Goal: Check status: Check status

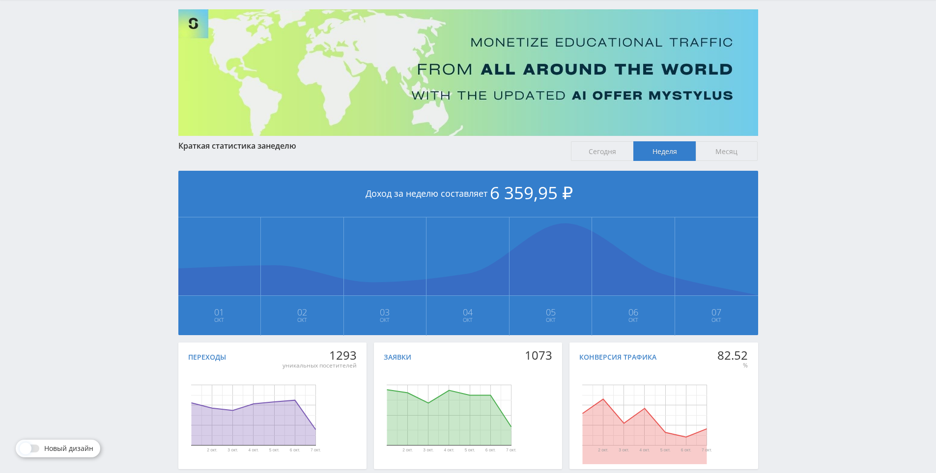
drag, startPoint x: 799, startPoint y: 196, endPoint x: 794, endPoint y: 165, distance: 31.4
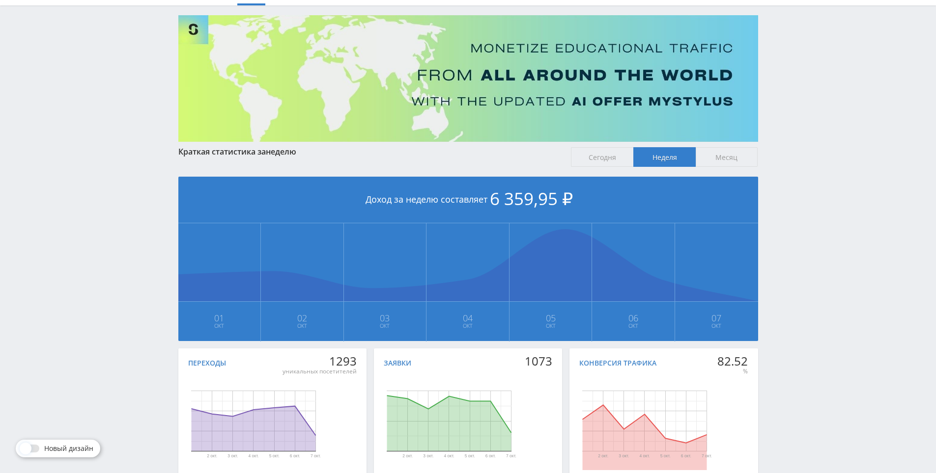
drag, startPoint x: 791, startPoint y: 168, endPoint x: 734, endPoint y: 146, distance: 61.3
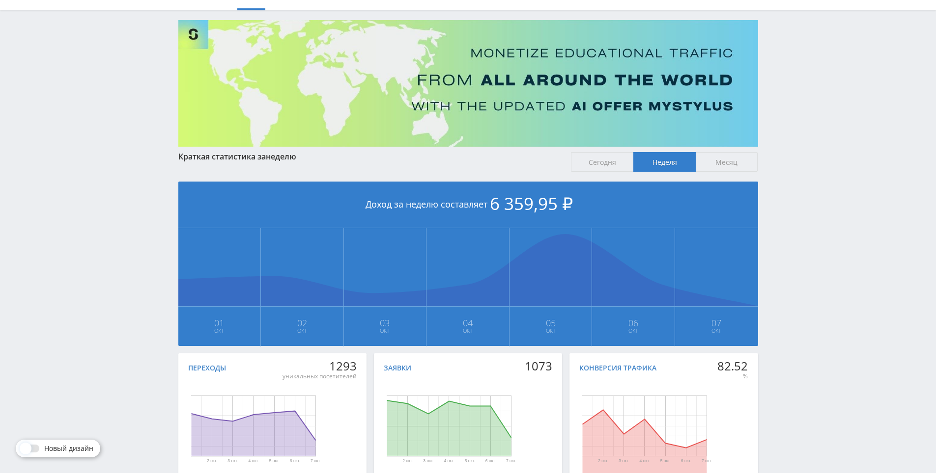
click at [728, 163] on span "Месяц" at bounding box center [726, 162] width 62 height 20
click at [0, 0] on input "Месяц" at bounding box center [0, 0] width 0 height 0
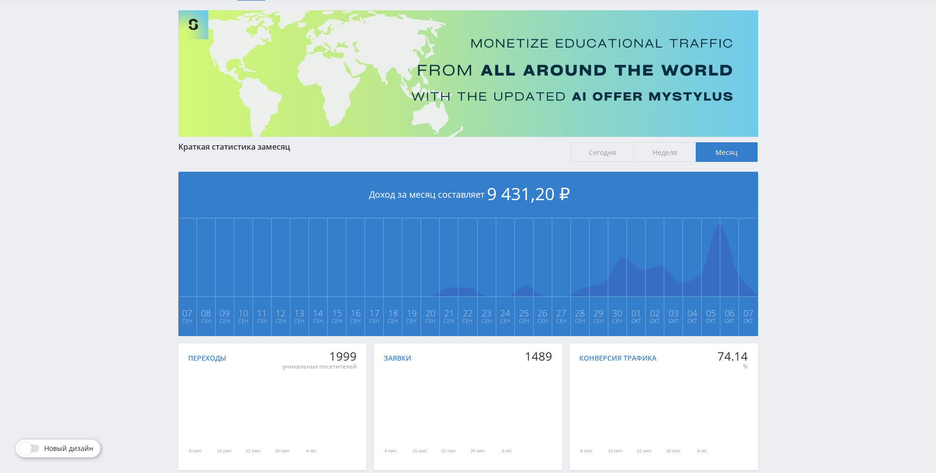
scroll to position [110, 0]
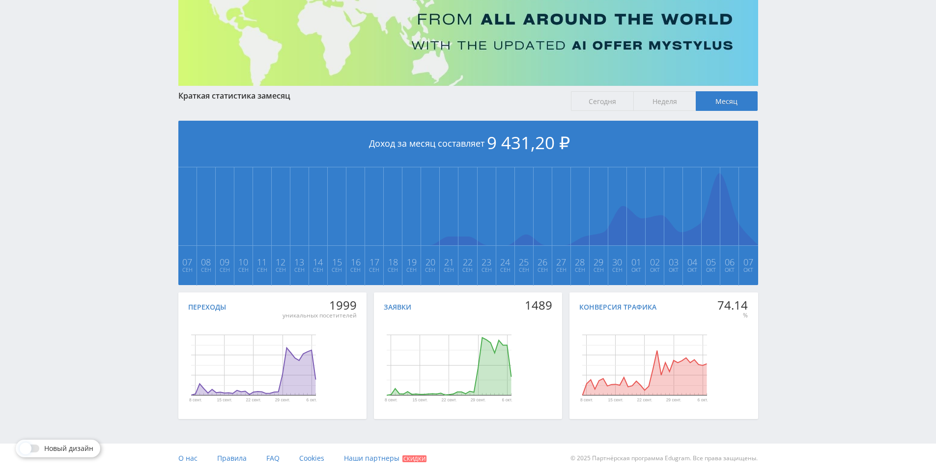
drag, startPoint x: 824, startPoint y: 223, endPoint x: 804, endPoint y: 179, distance: 47.9
click at [804, 178] on div "Telegram-канал Инструменты База знаний Ваш менеджер: Alex Alex Online @edugram_…" at bounding box center [468, 181] width 936 height 583
drag, startPoint x: 804, startPoint y: 178, endPoint x: 799, endPoint y: 159, distance: 19.7
click at [803, 177] on div "Telegram-канал Инструменты База знаний Ваш менеджер: Alex Alex Online @edugram_…" at bounding box center [468, 181] width 936 height 583
drag, startPoint x: 796, startPoint y: 146, endPoint x: 760, endPoint y: 121, distance: 43.7
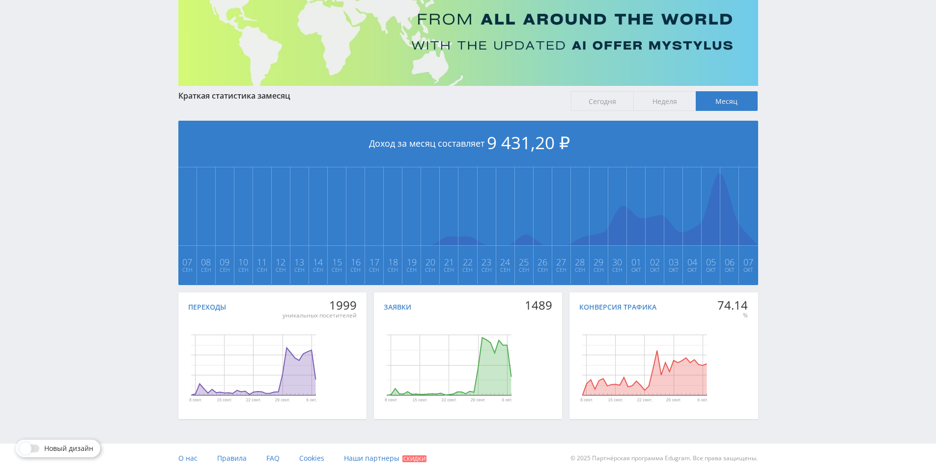
click at [795, 143] on div "Telegram-канал Инструменты База знаний Ваш менеджер: Alex Alex Online @edugram_…" at bounding box center [468, 181] width 936 height 583
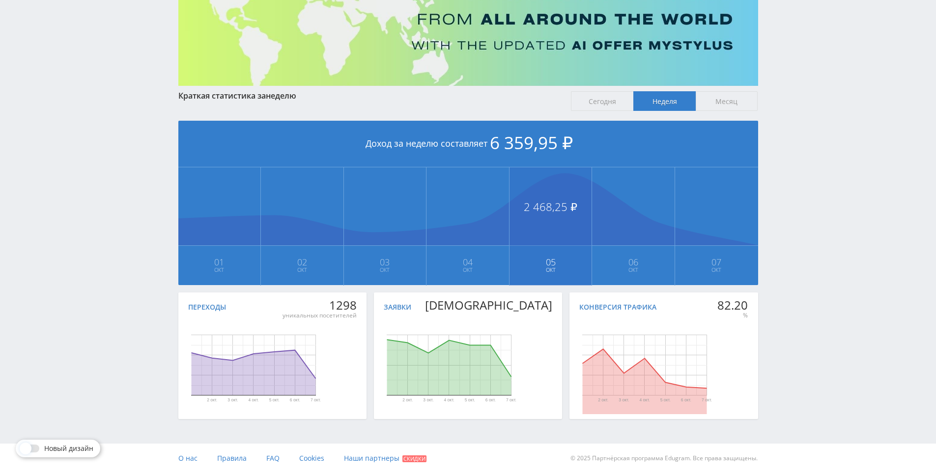
scroll to position [110, 0]
click at [720, 109] on span "Месяц" at bounding box center [726, 101] width 62 height 20
click at [0, 0] on input "Месяц" at bounding box center [0, 0] width 0 height 0
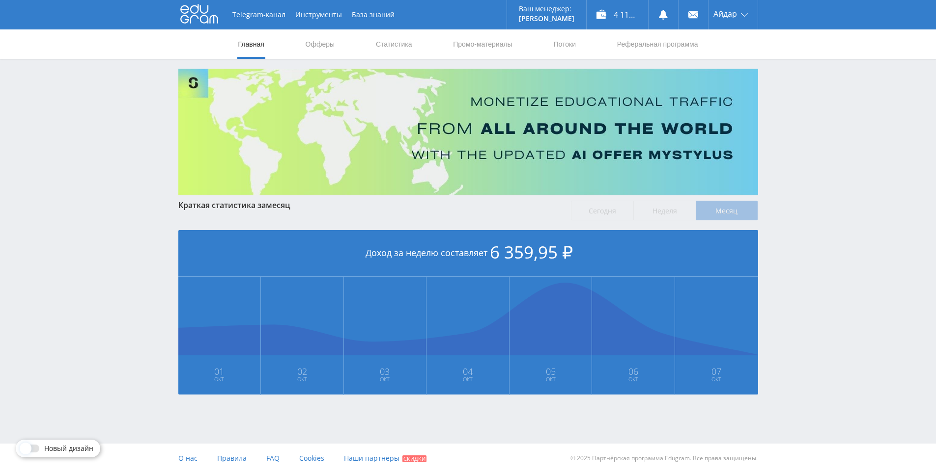
scroll to position [0, 0]
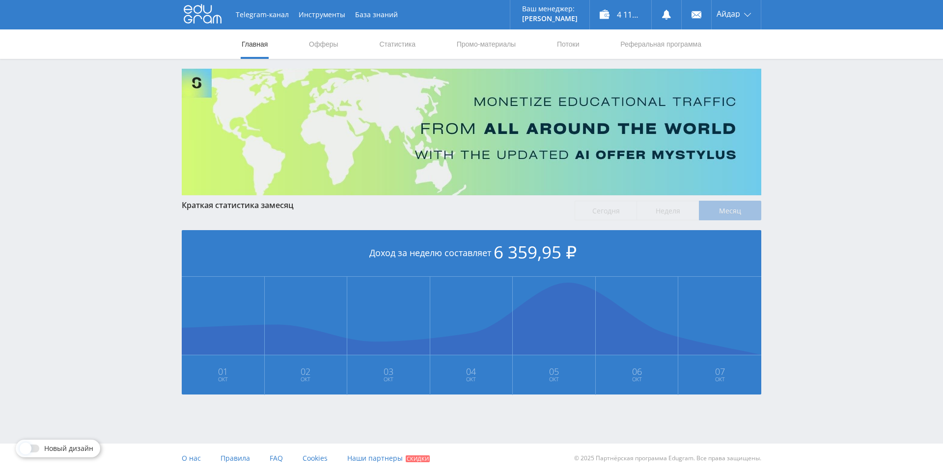
drag, startPoint x: 795, startPoint y: 213, endPoint x: 815, endPoint y: 253, distance: 45.5
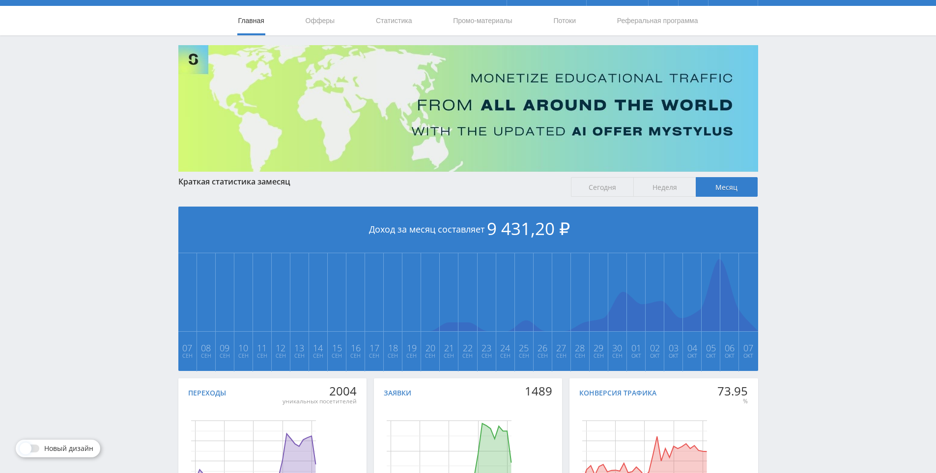
scroll to position [110, 0]
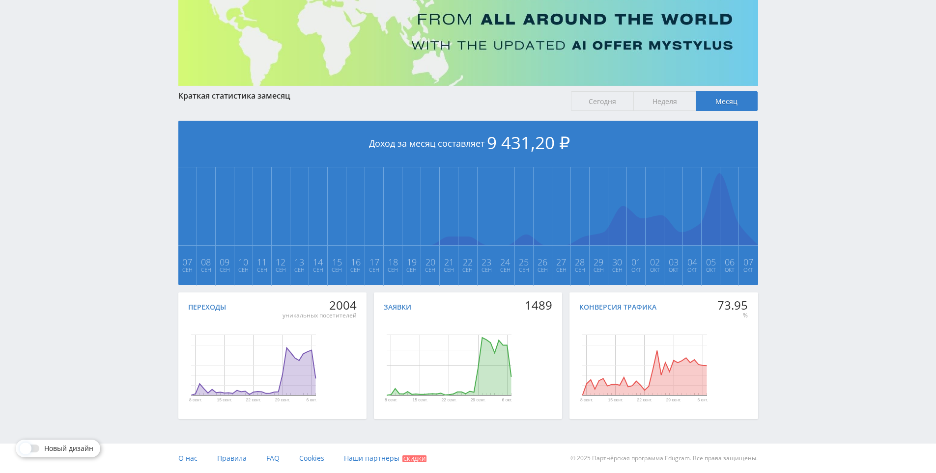
drag, startPoint x: 801, startPoint y: 220, endPoint x: 804, endPoint y: 236, distance: 17.0
drag, startPoint x: 811, startPoint y: 181, endPoint x: 803, endPoint y: 131, distance: 51.3
click at [803, 131] on div "Telegram-канал Инструменты База знаний Ваш менеджер: [PERSON_NAME] Online @edug…" at bounding box center [468, 181] width 936 height 583
drag, startPoint x: 803, startPoint y: 131, endPoint x: 806, endPoint y: 119, distance: 12.1
click at [813, 99] on div "Telegram-канал Инструменты База знаний Ваш менеджер: [PERSON_NAME] Online @edug…" at bounding box center [468, 181] width 936 height 583
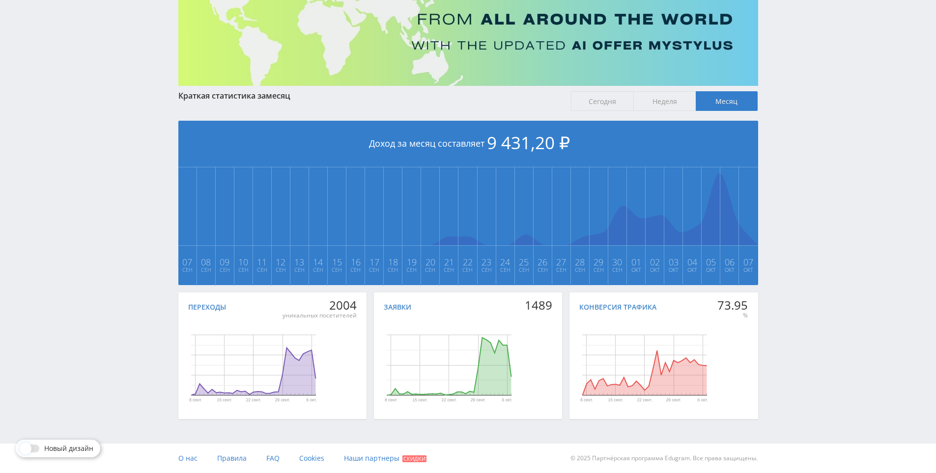
click at [813, 105] on div "Telegram-канал Инструменты База знаний Ваш менеджер: [PERSON_NAME] Online @edug…" at bounding box center [468, 181] width 936 height 583
click at [811, 81] on div "Telegram-канал Инструменты База знаний Ваш менеджер: [PERSON_NAME] Online @edug…" at bounding box center [468, 181] width 936 height 583
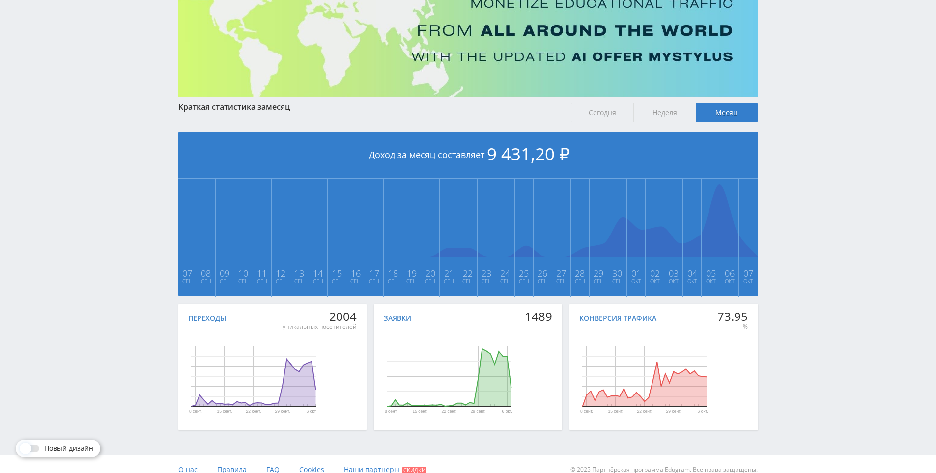
scroll to position [0, 0]
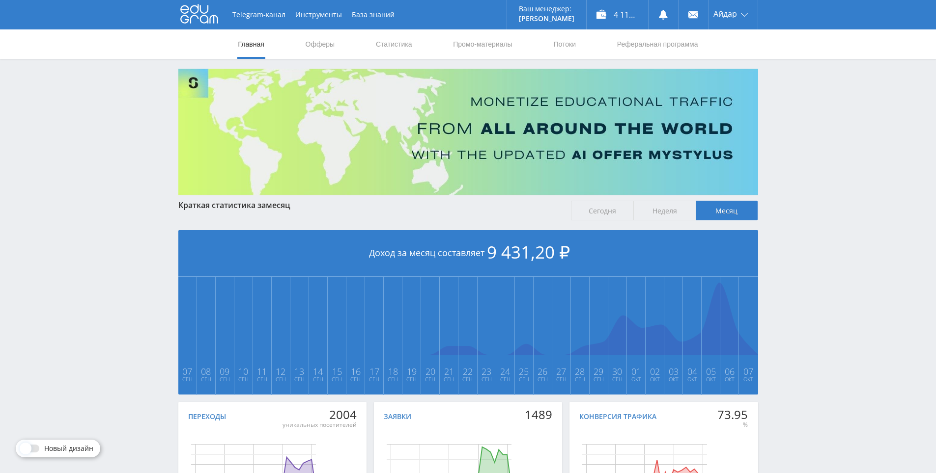
drag, startPoint x: 812, startPoint y: 223, endPoint x: 809, endPoint y: 143, distance: 79.6
drag, startPoint x: 797, startPoint y: 90, endPoint x: 777, endPoint y: 83, distance: 20.5
click at [791, 87] on div "Telegram-канал Инструменты База знаний Ваш менеджер: [PERSON_NAME] Online @edug…" at bounding box center [468, 291] width 936 height 583
click at [392, 39] on link "Статистика" at bounding box center [394, 43] width 38 height 29
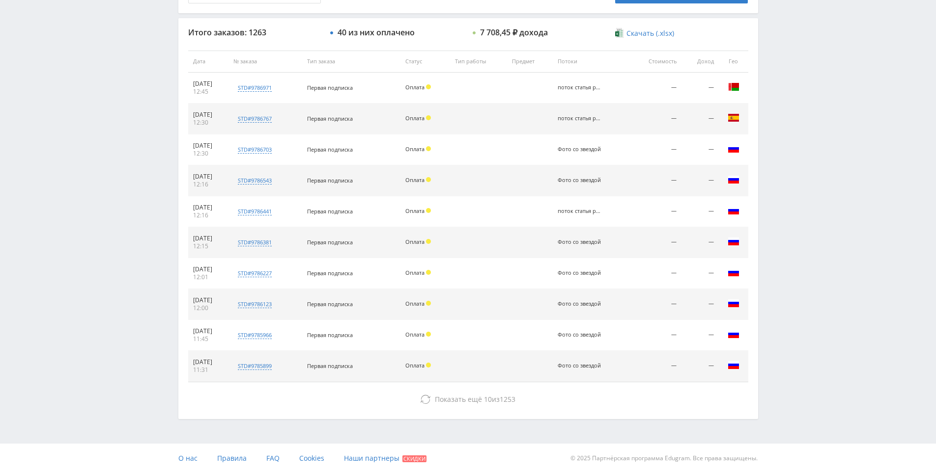
drag, startPoint x: 815, startPoint y: 353, endPoint x: 695, endPoint y: 386, distance: 123.9
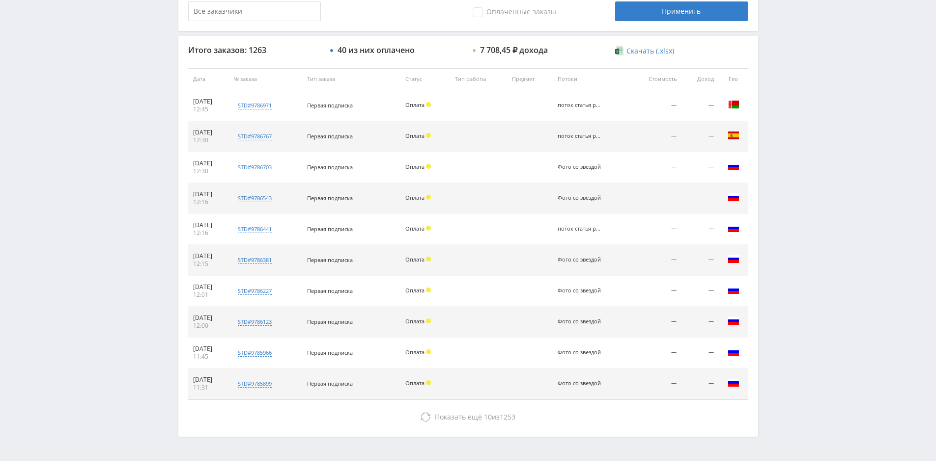
scroll to position [302, 0]
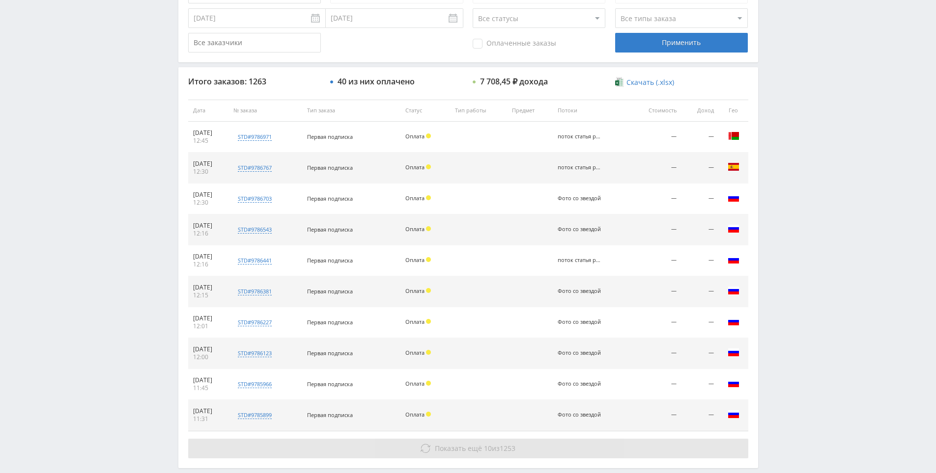
click at [502, 446] on span "1253" at bounding box center [507, 448] width 16 height 9
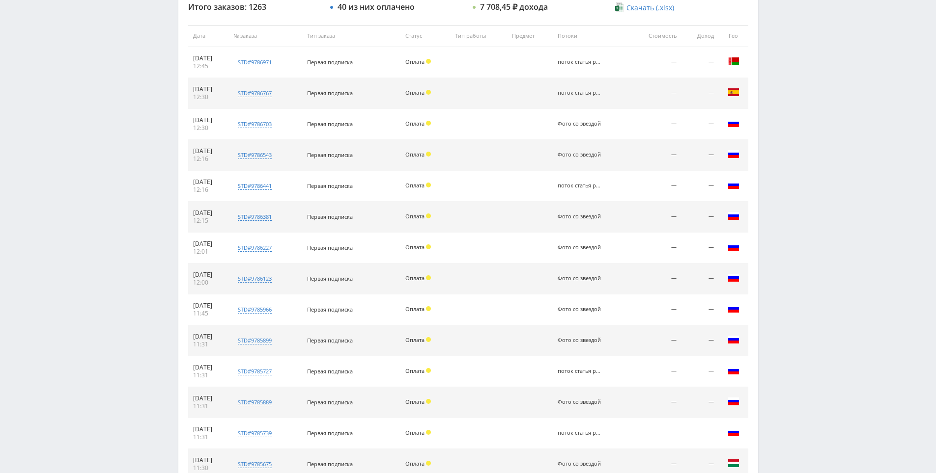
scroll to position [630, 0]
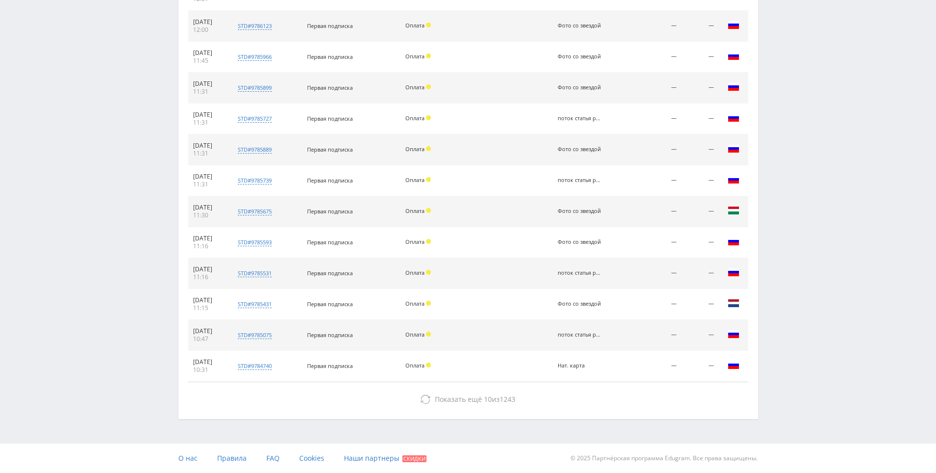
drag, startPoint x: 783, startPoint y: 343, endPoint x: 759, endPoint y: 385, distance: 47.9
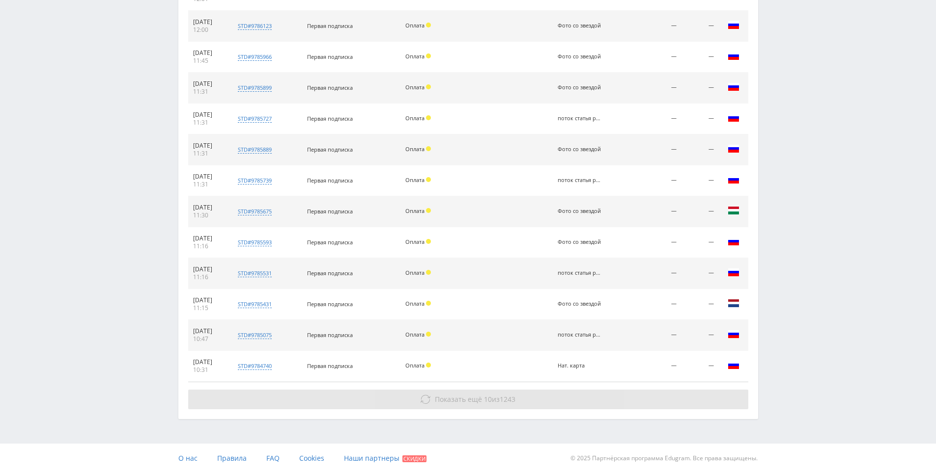
click at [646, 399] on button "Показать ещё 10 из 1243" at bounding box center [468, 400] width 560 height 20
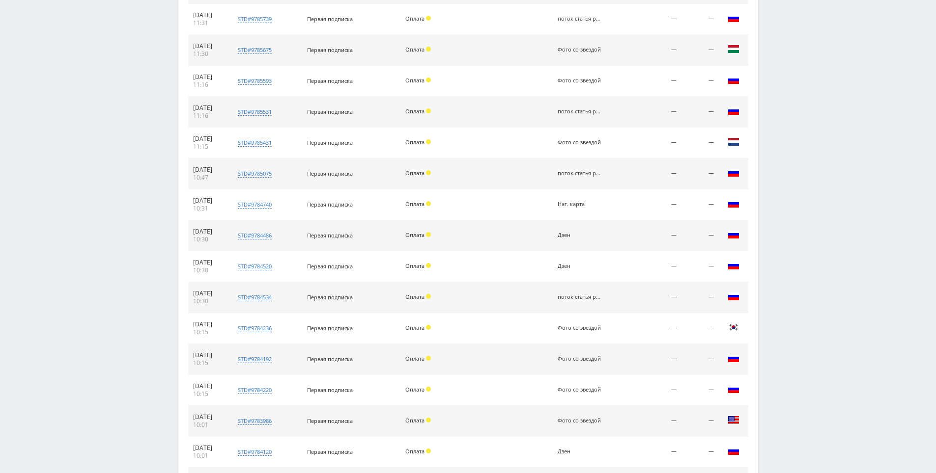
scroll to position [939, 0]
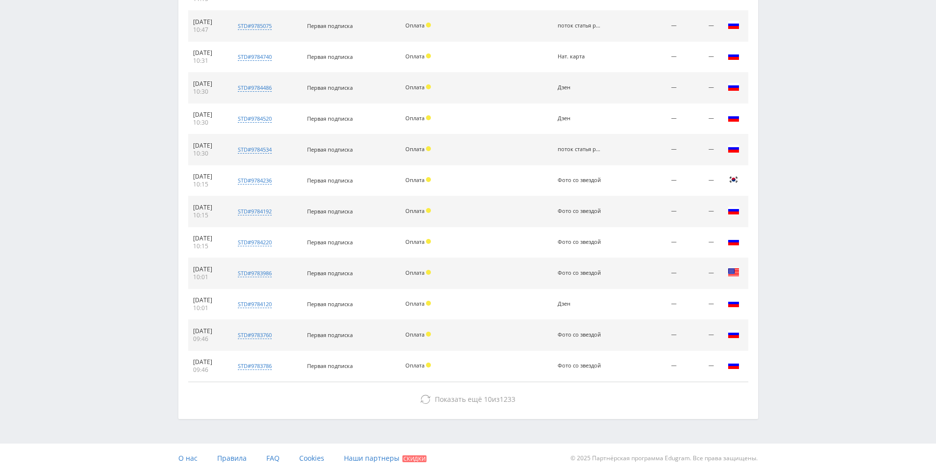
drag, startPoint x: 782, startPoint y: 269, endPoint x: 764, endPoint y: 385, distance: 117.3
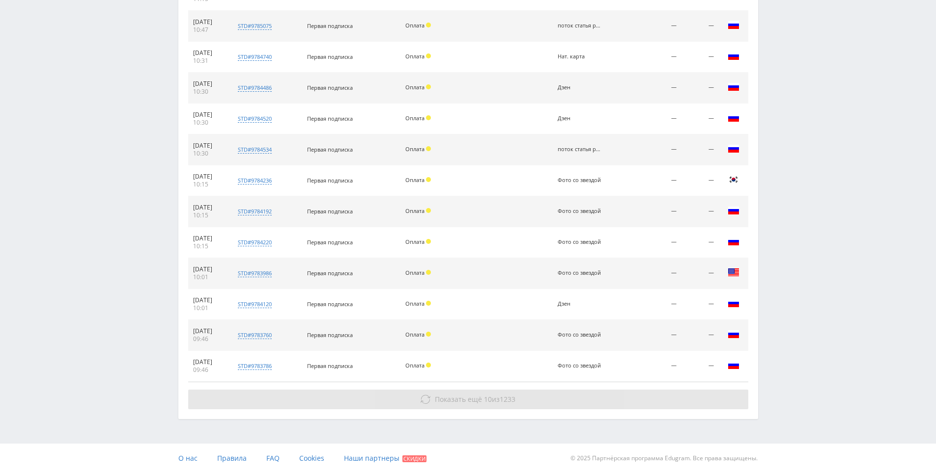
click at [601, 398] on button "Показать ещё 10 из 1233" at bounding box center [468, 400] width 560 height 20
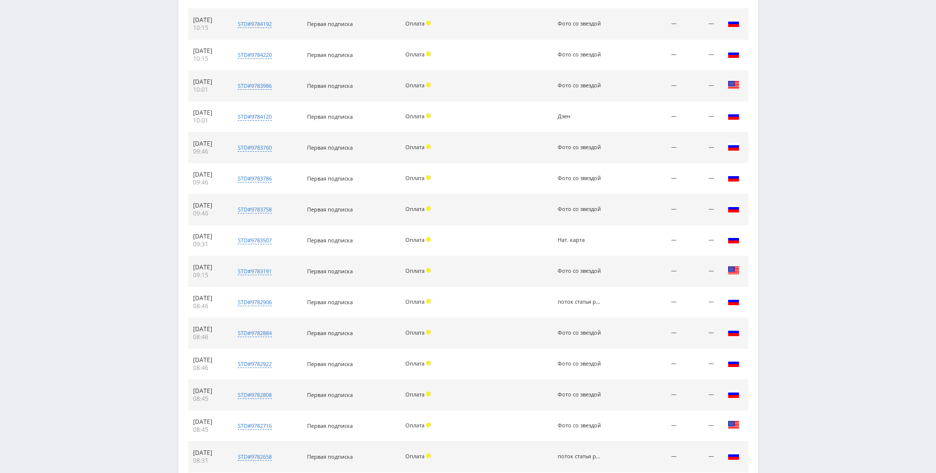
scroll to position [1248, 0]
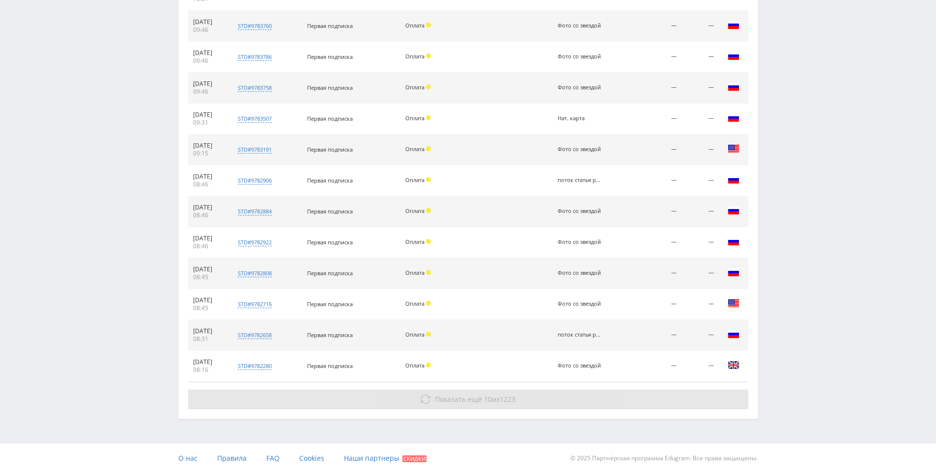
click at [579, 406] on button "Показать ещё 10 из 1223" at bounding box center [468, 400] width 560 height 20
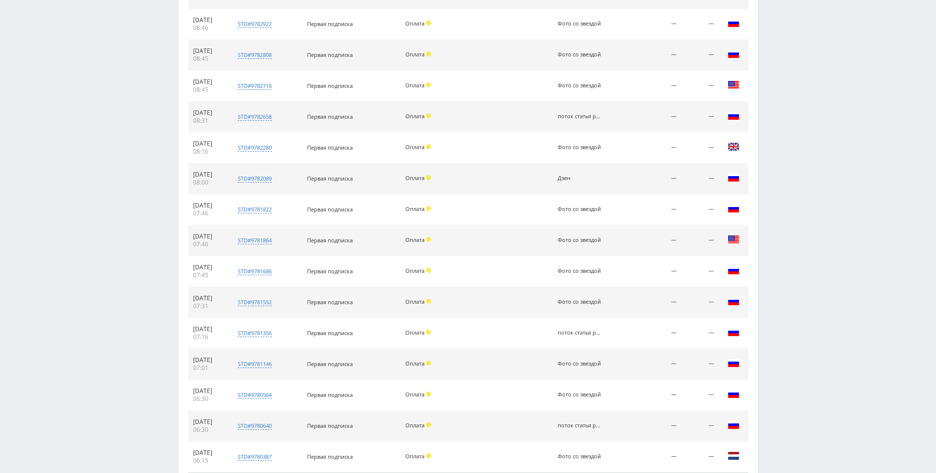
scroll to position [1558, 0]
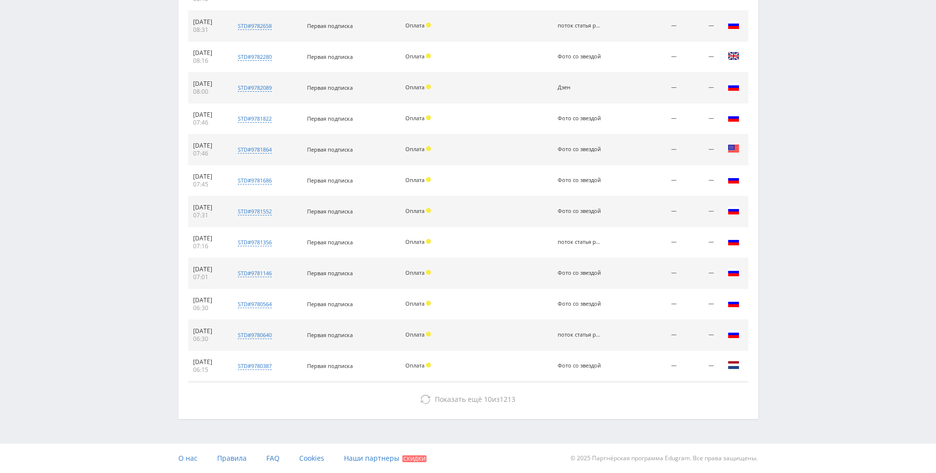
drag, startPoint x: 834, startPoint y: 278, endPoint x: 824, endPoint y: 406, distance: 128.1
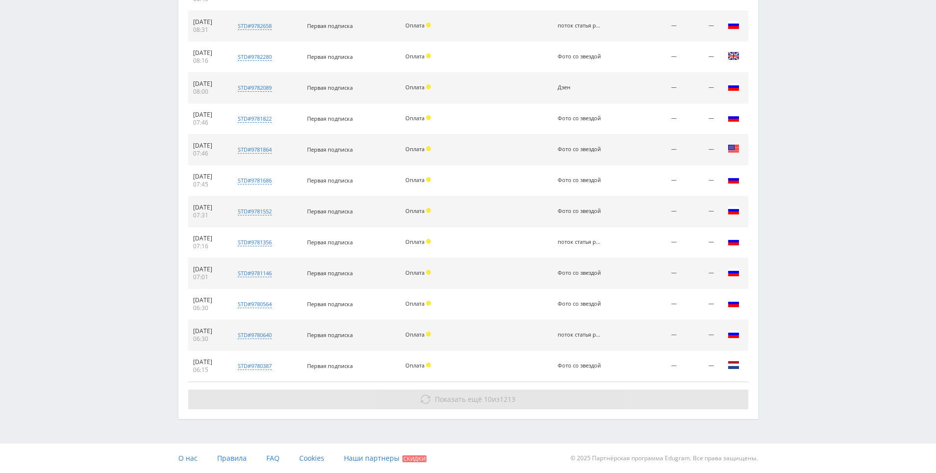
click at [574, 406] on button "Показать ещё 10 из 1213" at bounding box center [468, 400] width 560 height 20
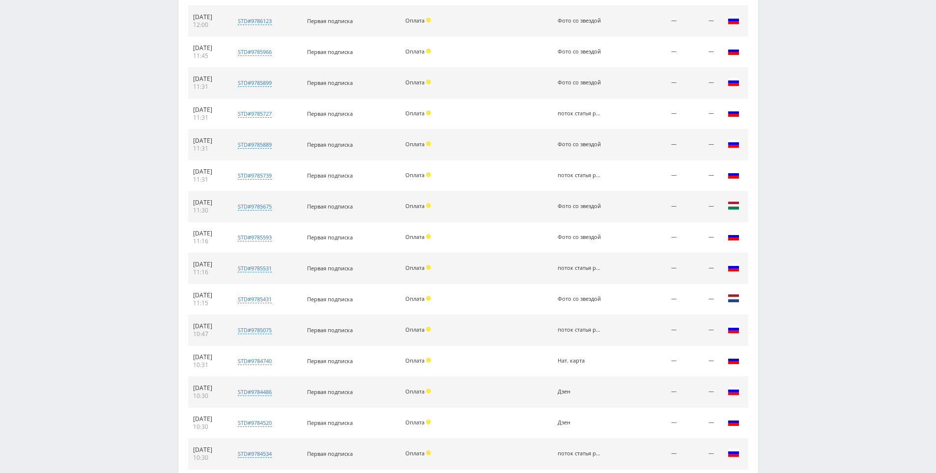
scroll to position [0, 0]
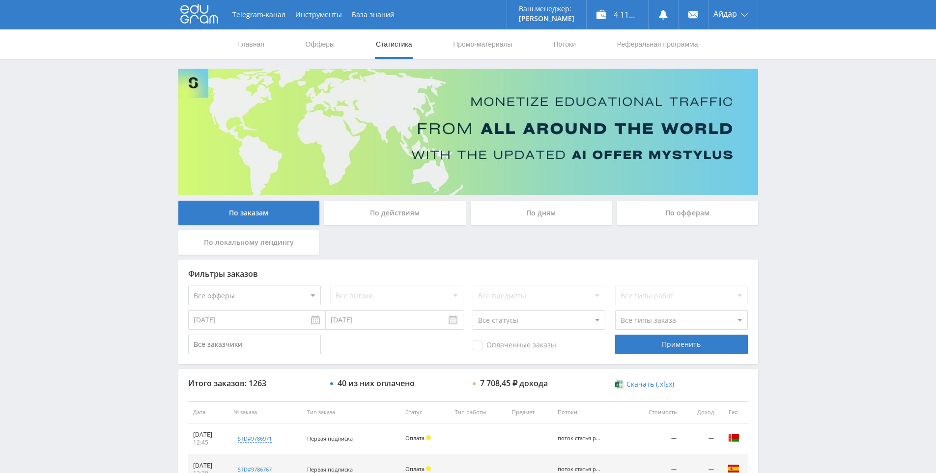
drag, startPoint x: 769, startPoint y: 374, endPoint x: 720, endPoint y: 152, distance: 227.6
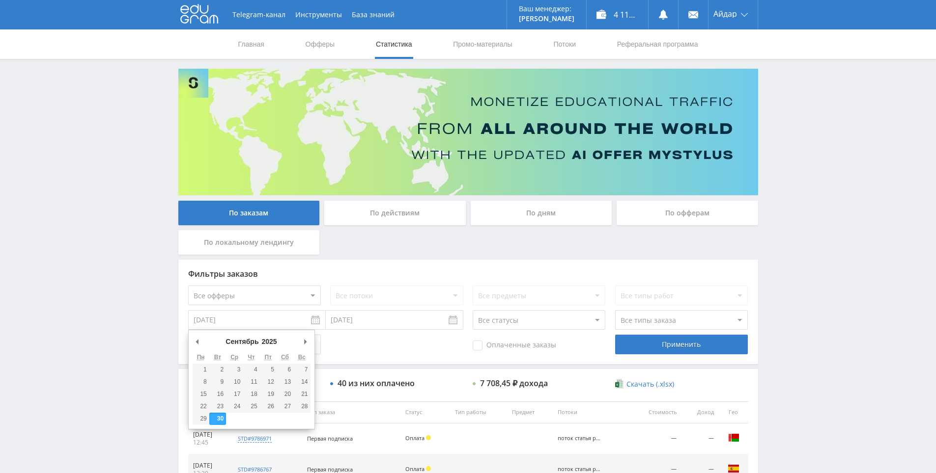
click at [286, 320] on input "30.09.2025" at bounding box center [257, 320] width 138 height 20
type input "07.10.2025"
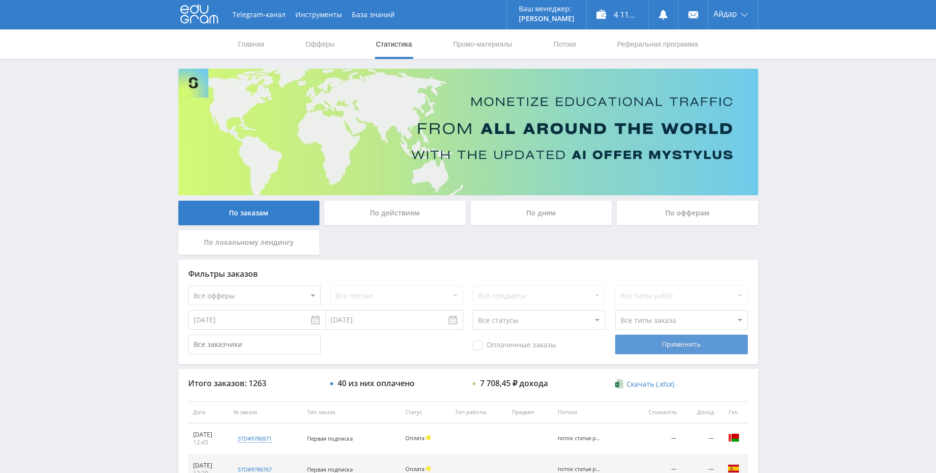
click at [654, 352] on div "Применить" at bounding box center [681, 345] width 133 height 20
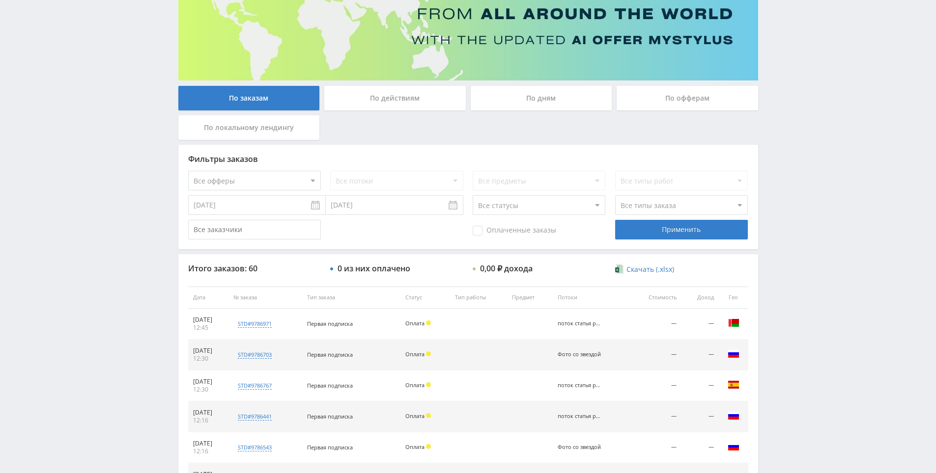
scroll to position [351, 0]
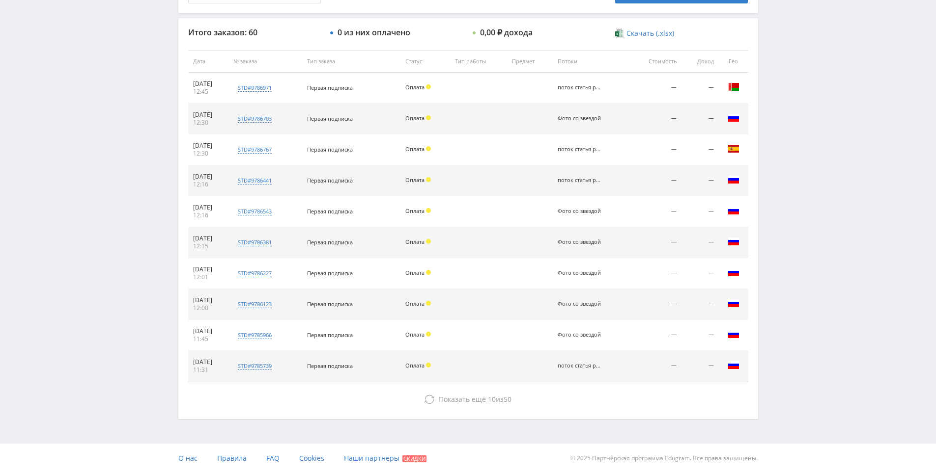
drag, startPoint x: 767, startPoint y: 269, endPoint x: 757, endPoint y: 345, distance: 77.3
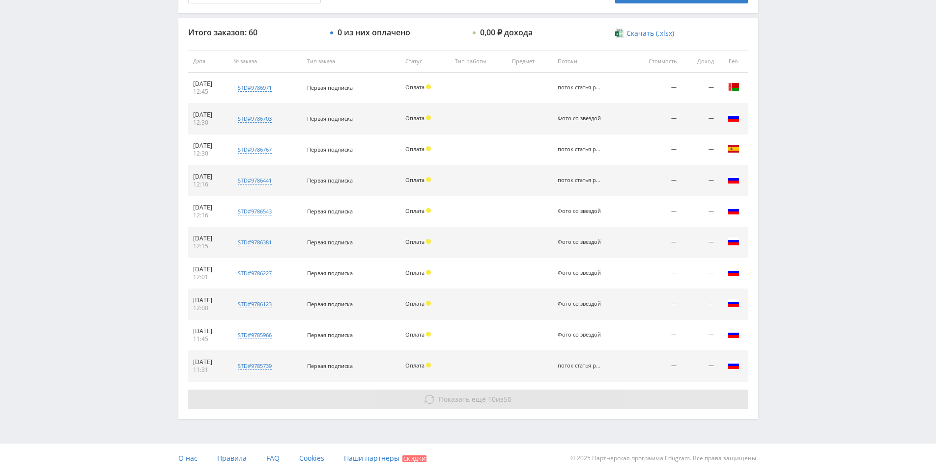
click at [490, 399] on span "10" at bounding box center [492, 399] width 8 height 9
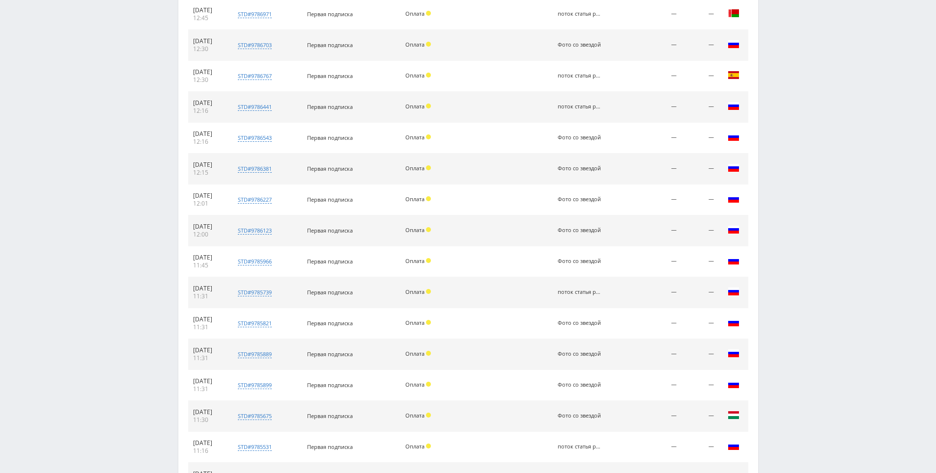
scroll to position [630, 0]
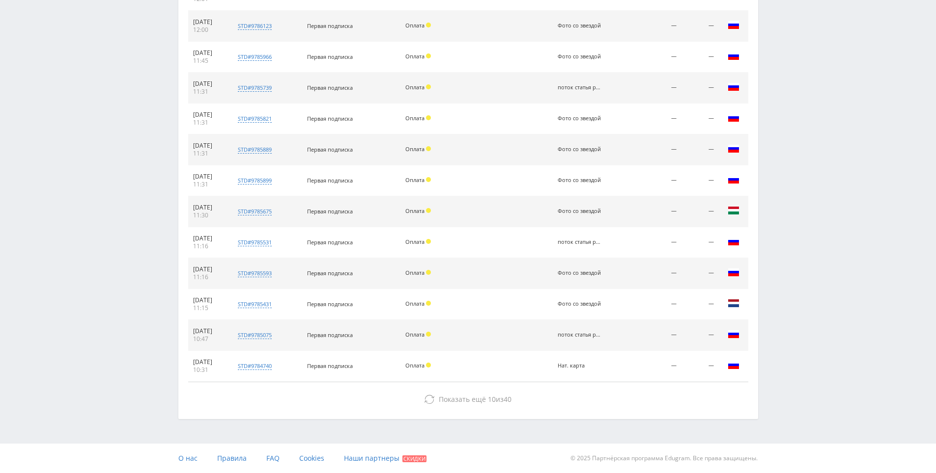
drag, startPoint x: 735, startPoint y: 332, endPoint x: 770, endPoint y: 446, distance: 119.0
click at [689, 416] on div "Итого заказов: 60 0 из них оплачено 0,00 ₽ дохода Скачать (.xlsx) Дата № заказа…" at bounding box center [467, 79] width 579 height 679
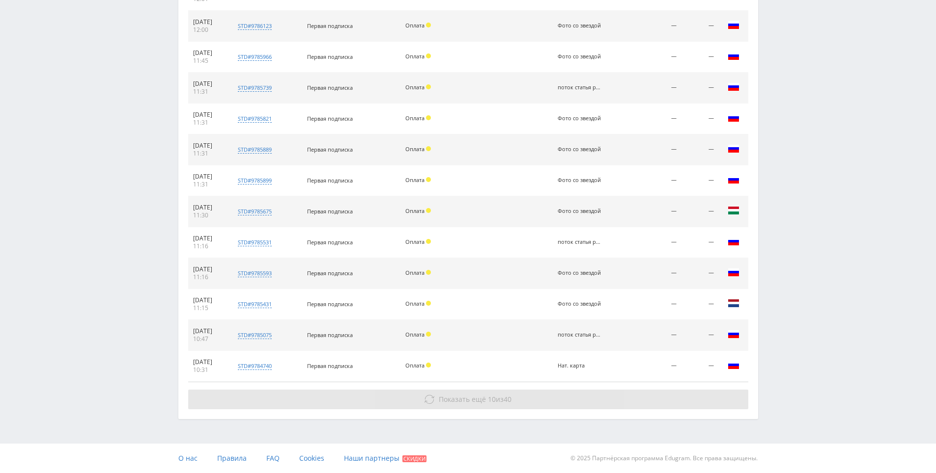
click at [678, 400] on button "Показать ещё 10 из 40" at bounding box center [468, 400] width 560 height 20
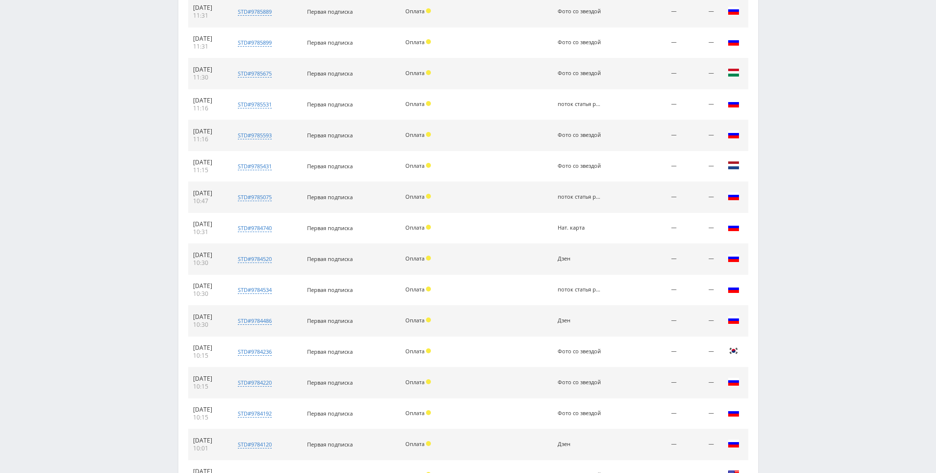
drag, startPoint x: 774, startPoint y: 400, endPoint x: 771, endPoint y: 452, distance: 51.7
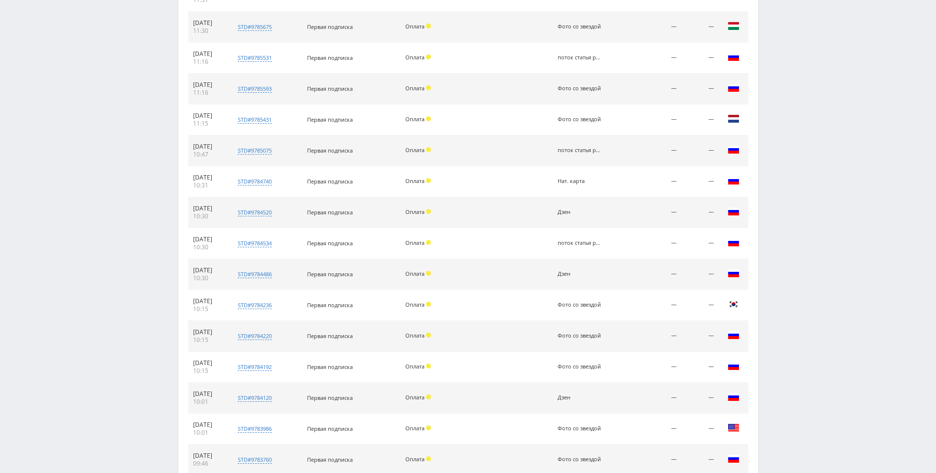
drag, startPoint x: 77, startPoint y: 67, endPoint x: 110, endPoint y: 45, distance: 40.3
drag, startPoint x: 110, startPoint y: 45, endPoint x: 99, endPoint y: 38, distance: 13.2
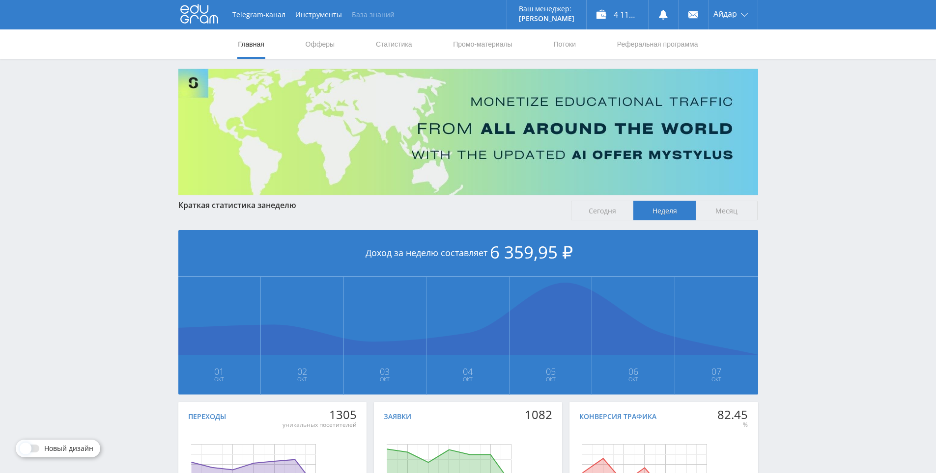
click at [358, 10] on link "База знаний" at bounding box center [373, 14] width 53 height 29
drag, startPoint x: 800, startPoint y: 137, endPoint x: 791, endPoint y: 102, distance: 36.0
click at [790, 100] on div "Telegram-канал Инструменты База знаний Ваш менеджер: Alex Alex Online @edugram_…" at bounding box center [468, 291] width 936 height 583
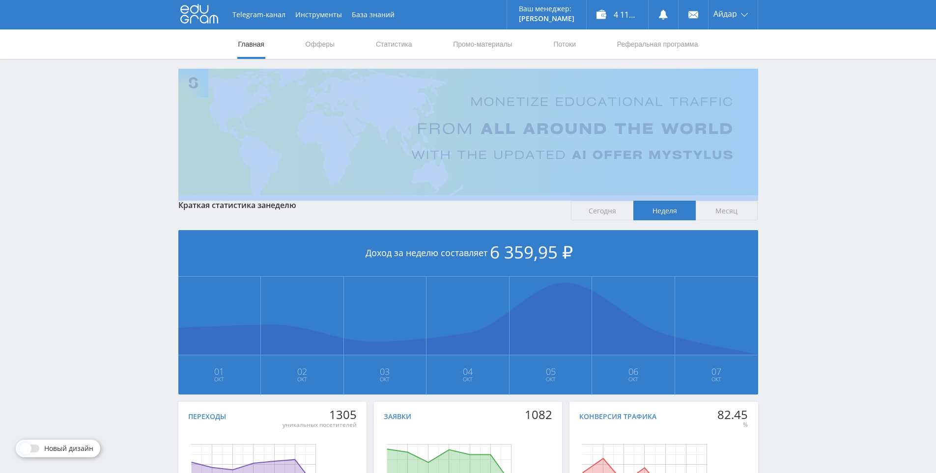
click at [789, 101] on div "Telegram-канал Инструменты База знаний Ваш менеджер: Alex Alex Online @edugram_…" at bounding box center [468, 291] width 936 height 583
click at [290, 6] on button "Инструменты" at bounding box center [318, 14] width 56 height 29
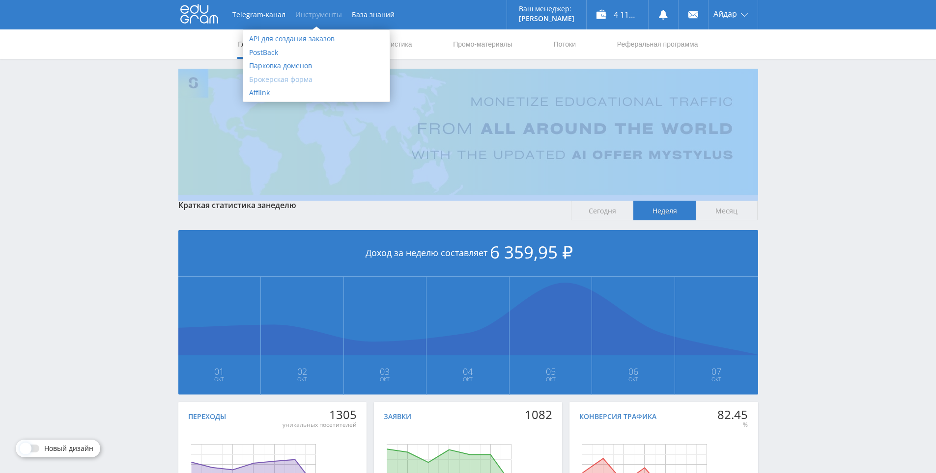
click at [302, 77] on link "Брокерская форма" at bounding box center [316, 80] width 146 height 14
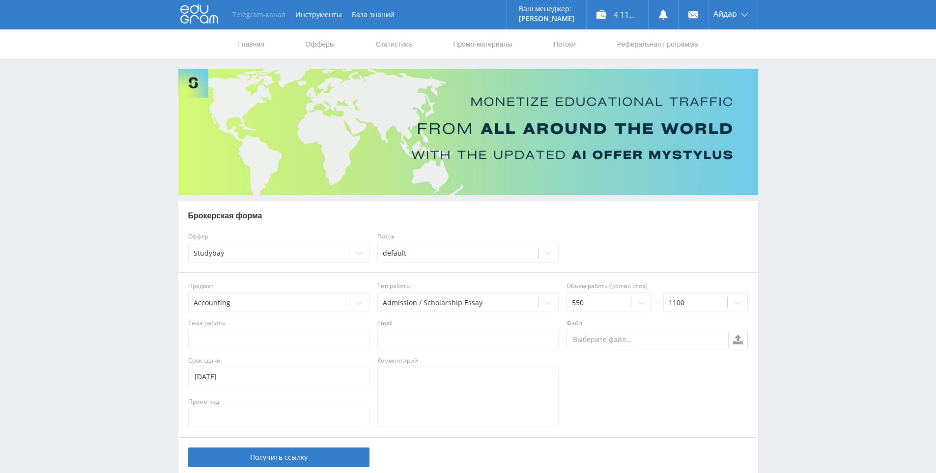
click at [265, 13] on link "Telegram-канал" at bounding box center [258, 14] width 63 height 29
drag, startPoint x: 822, startPoint y: 124, endPoint x: 792, endPoint y: 95, distance: 41.3
click at [792, 95] on div "Telegram-канал Инструменты База знаний Ваш менеджер: [PERSON_NAME] Online @edug…" at bounding box center [468, 263] width 936 height 526
click at [372, 50] on nav "Главная Офферы Статистика Промо-материалы Потоки Реферальная программа" at bounding box center [468, 43] width 462 height 29
click at [392, 44] on link "Статистика" at bounding box center [394, 43] width 38 height 29
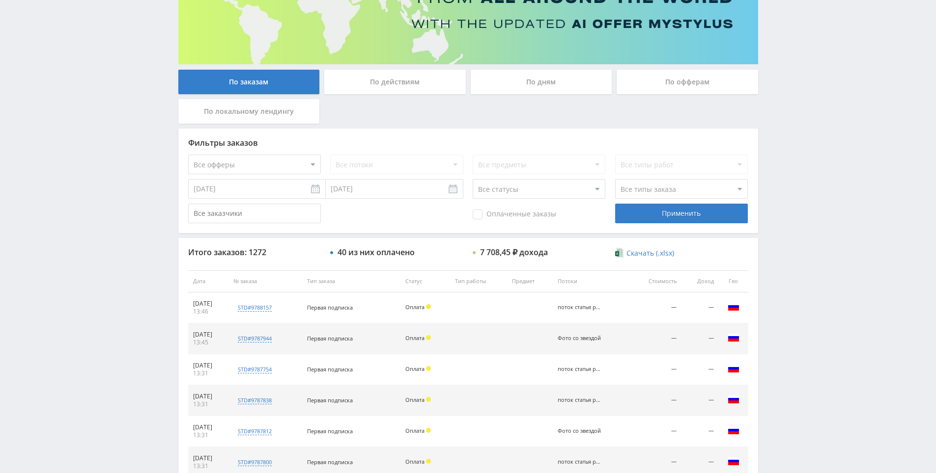
drag, startPoint x: 840, startPoint y: 247, endPoint x: 786, endPoint y: 88, distance: 167.6
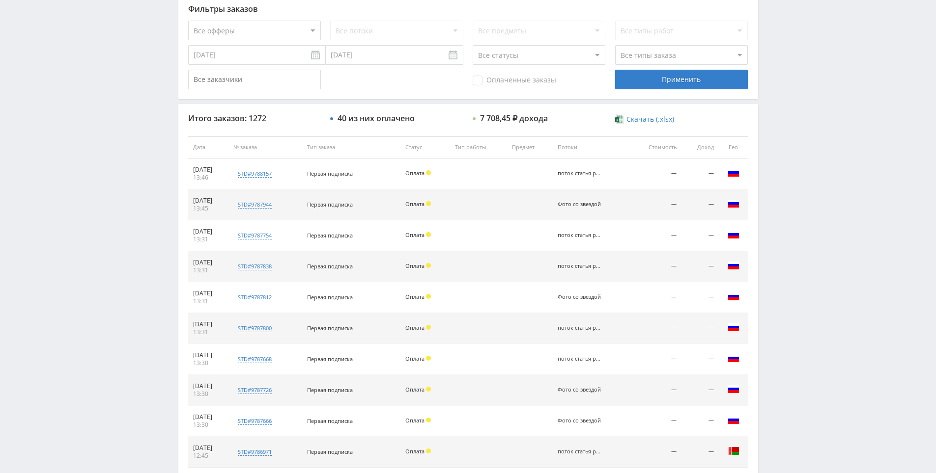
drag, startPoint x: 99, startPoint y: 175, endPoint x: 282, endPoint y: 116, distance: 192.9
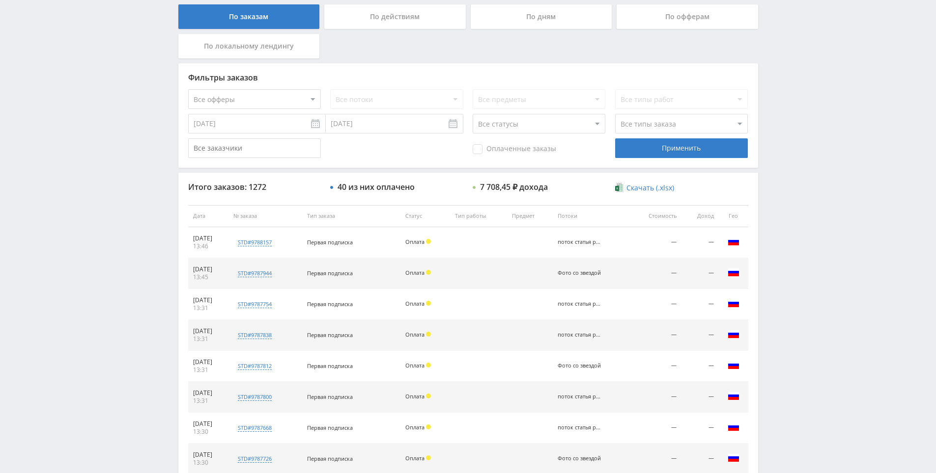
scroll to position [351, 0]
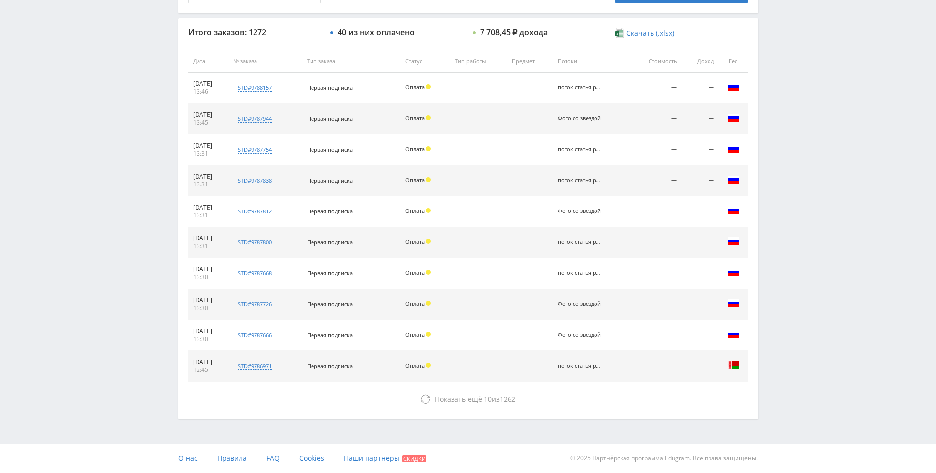
drag, startPoint x: 390, startPoint y: 73, endPoint x: 391, endPoint y: 194, distance: 121.3
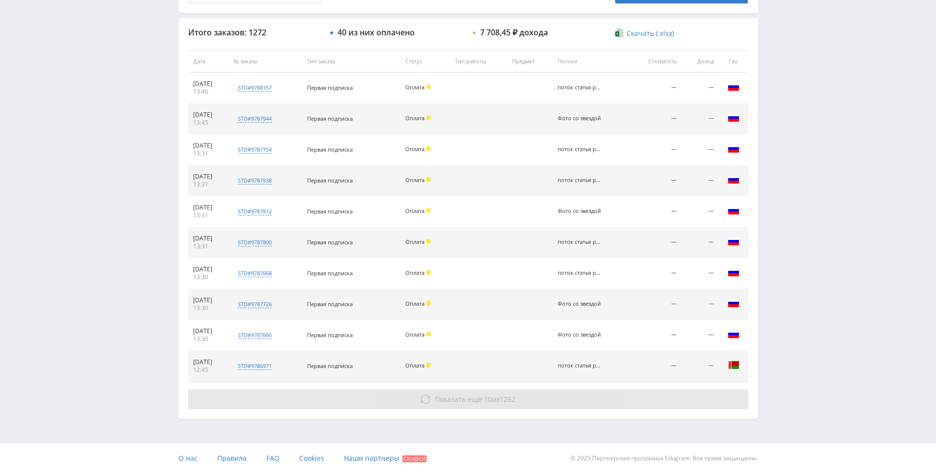
click at [456, 406] on button "Показать ещё 10 из 1262" at bounding box center [468, 400] width 560 height 20
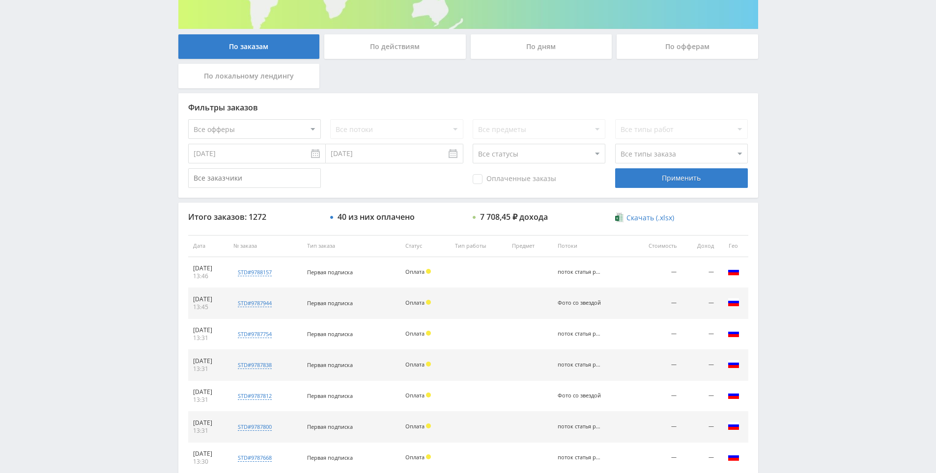
scroll to position [0, 0]
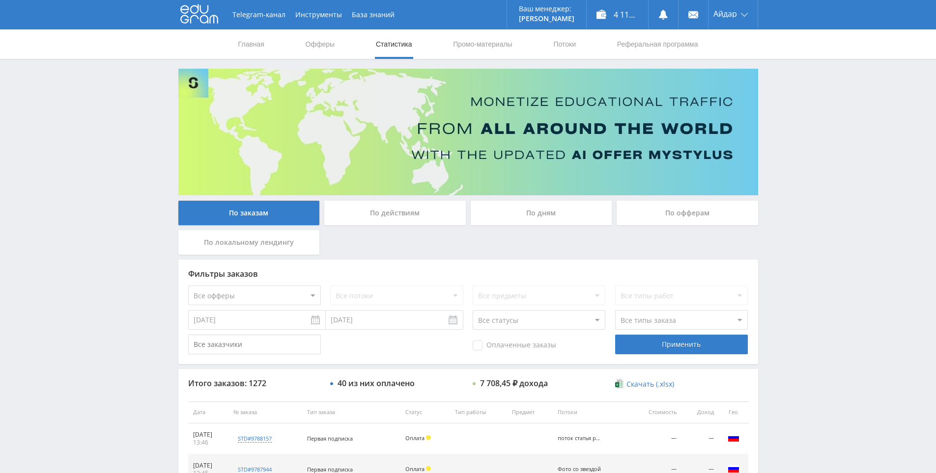
drag, startPoint x: 479, startPoint y: 177, endPoint x: 468, endPoint y: 132, distance: 46.9
click at [202, 13] on use at bounding box center [199, 13] width 38 height 19
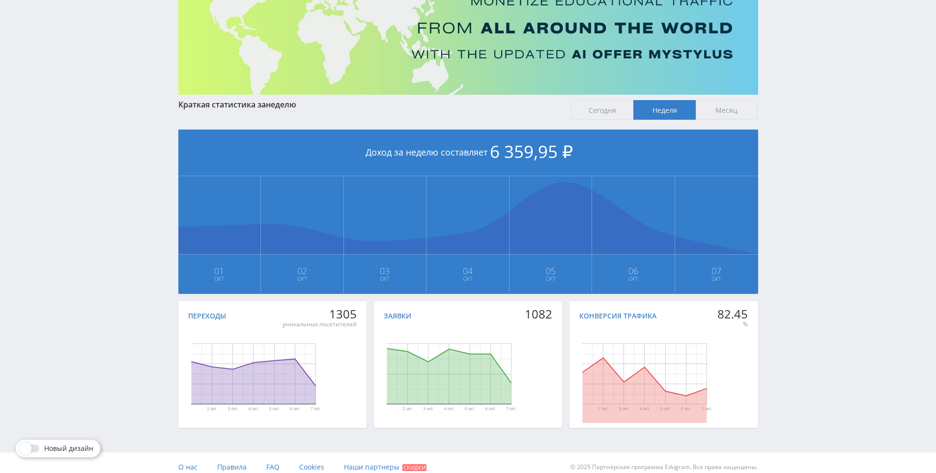
scroll to position [110, 0]
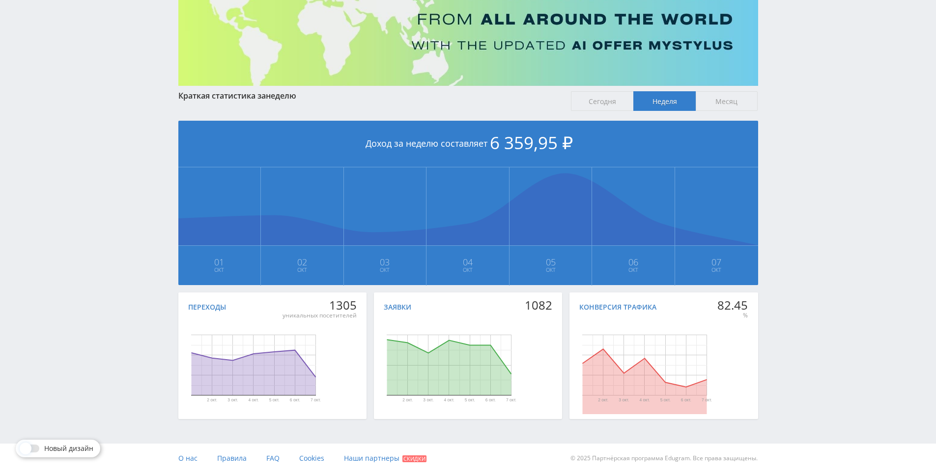
drag, startPoint x: 784, startPoint y: 267, endPoint x: 775, endPoint y: 320, distance: 53.8
click at [588, 106] on span "Сегодня" at bounding box center [602, 101] width 62 height 20
click at [0, 0] on input "Сегодня" at bounding box center [0, 0] width 0 height 0
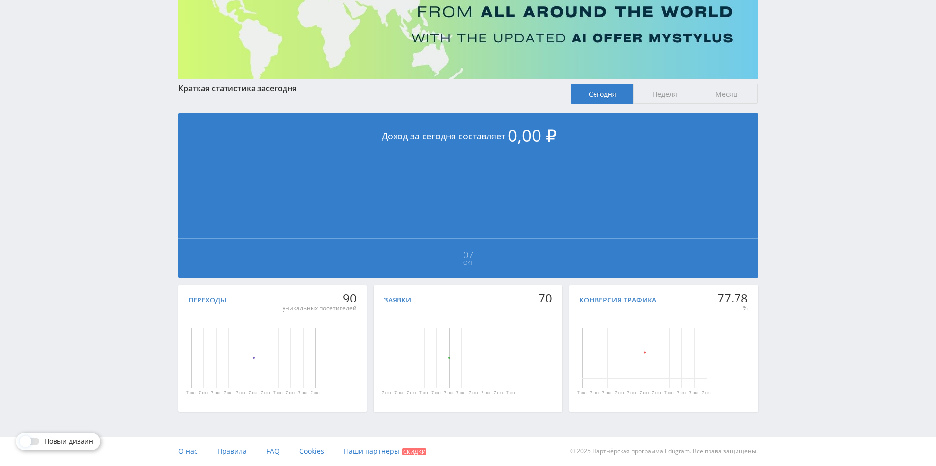
scroll to position [26, 0]
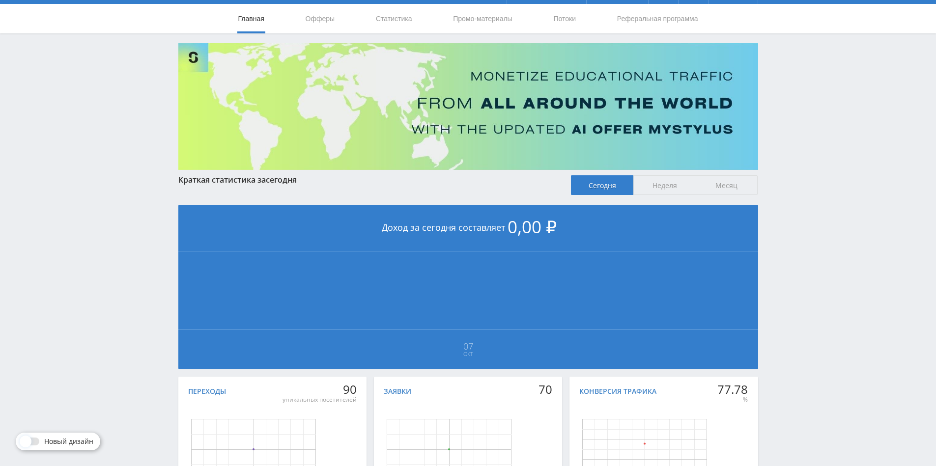
drag, startPoint x: 749, startPoint y: 248, endPoint x: 421, endPoint y: 55, distance: 380.4
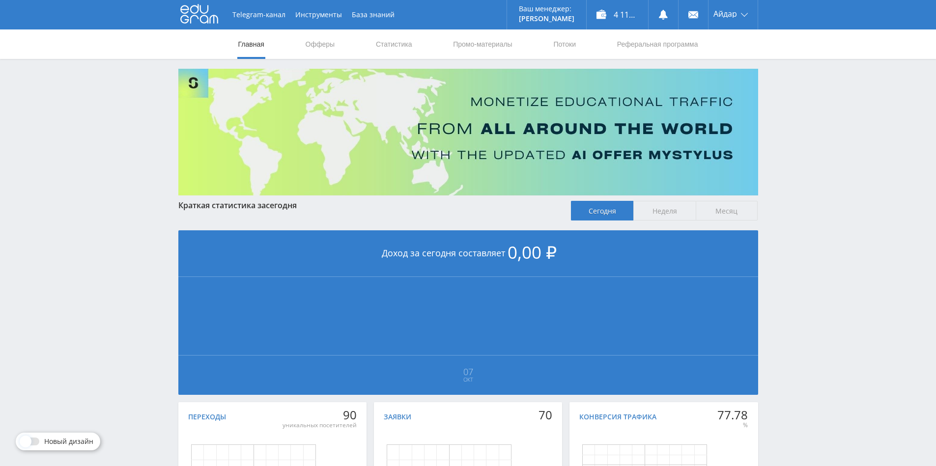
drag, startPoint x: 787, startPoint y: 129, endPoint x: 772, endPoint y: 102, distance: 30.3
click at [768, 97] on div "Telegram-канал Инструменты База знаний Ваш менеджер: [PERSON_NAME] Online @edug…" at bounding box center [468, 291] width 936 height 583
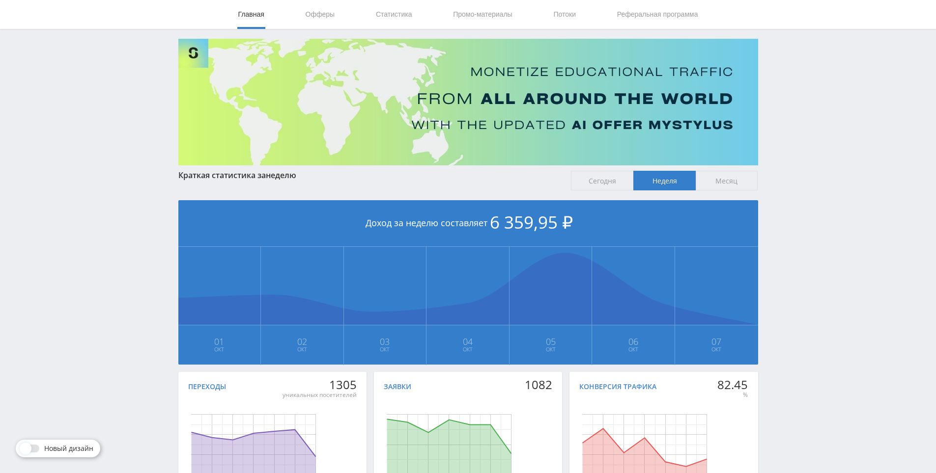
drag, startPoint x: 799, startPoint y: 273, endPoint x: 796, endPoint y: 291, distance: 17.9
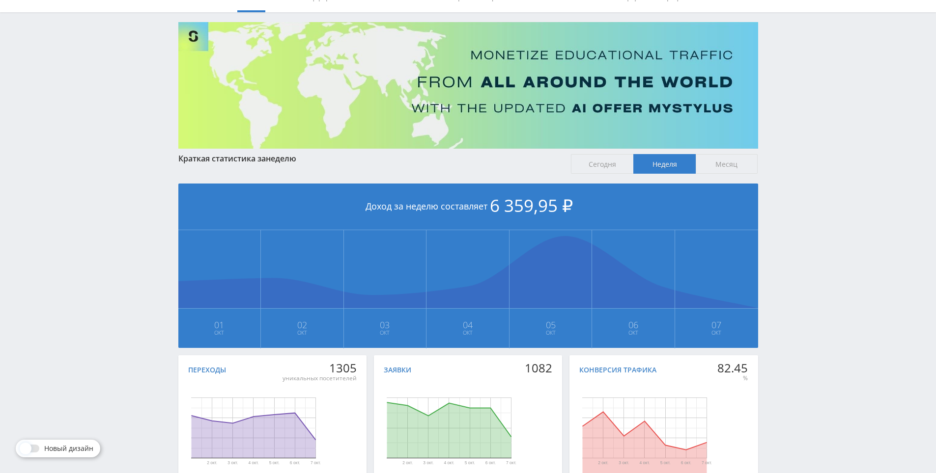
click at [605, 165] on span "Сегодня" at bounding box center [602, 164] width 62 height 20
click at [0, 0] on input "Сегодня" at bounding box center [0, 0] width 0 height 0
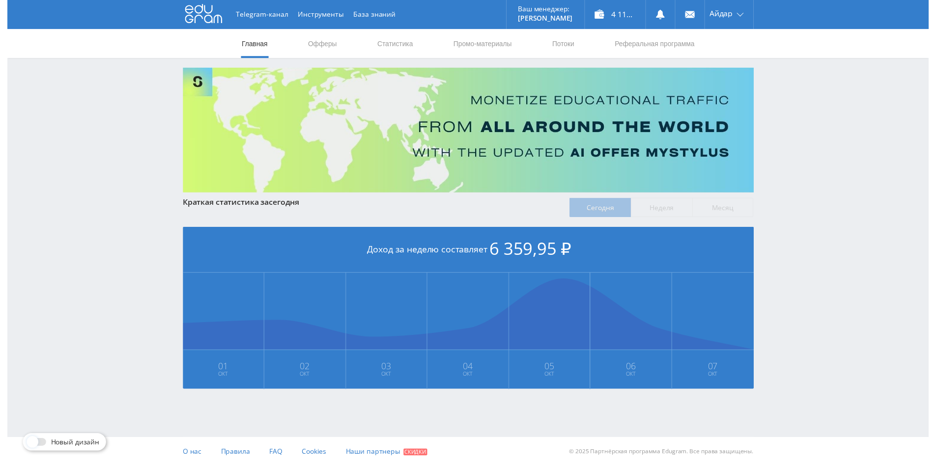
scroll to position [0, 0]
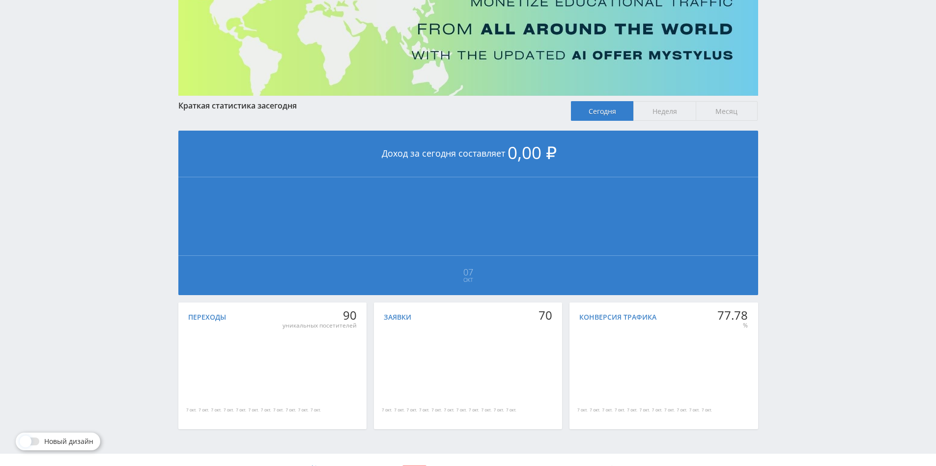
drag, startPoint x: 788, startPoint y: 250, endPoint x: 788, endPoint y: 280, distance: 30.0
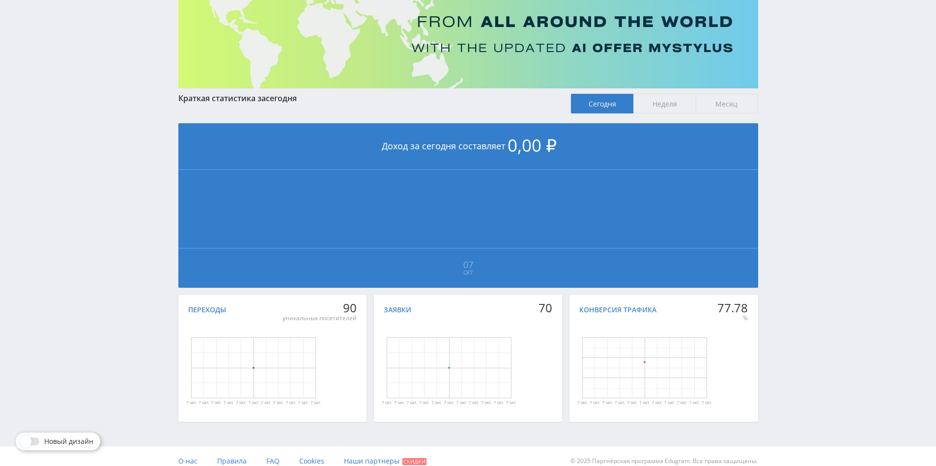
drag, startPoint x: 781, startPoint y: 227, endPoint x: 777, endPoint y: 186, distance: 41.5
click at [785, 184] on div "Telegram-канал Инструменты База знаний Ваш менеджер: [PERSON_NAME] Online @edug…" at bounding box center [468, 184] width 936 height 583
drag, startPoint x: 793, startPoint y: 146, endPoint x: 736, endPoint y: 113, distance: 66.5
click at [786, 142] on div "Telegram-канал Инструменты База знаний Ваш менеджер: [PERSON_NAME] Online @edug…" at bounding box center [468, 184] width 936 height 583
click at [722, 96] on span "Месяц" at bounding box center [726, 104] width 62 height 20
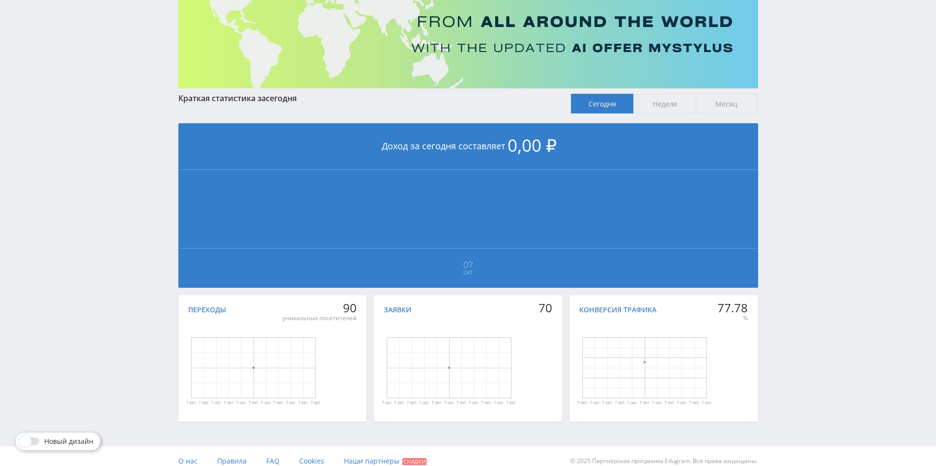
click at [0, 0] on input "Месяц" at bounding box center [0, 0] width 0 height 0
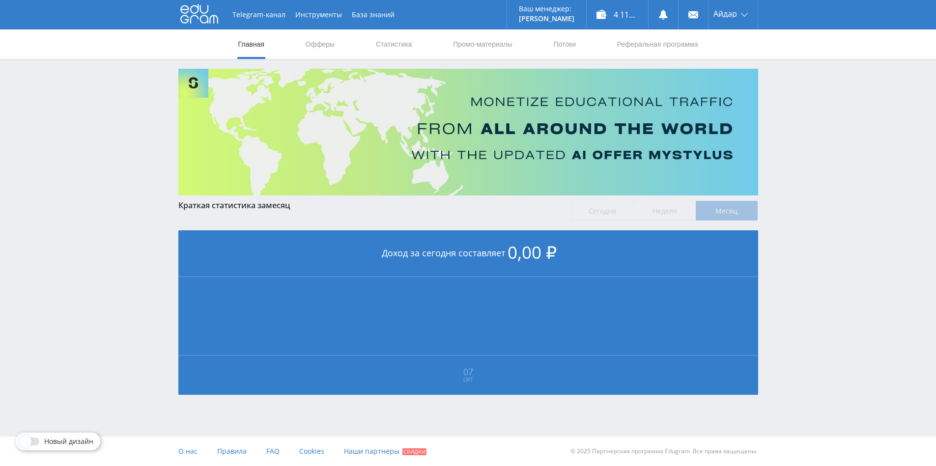
scroll to position [7, 1]
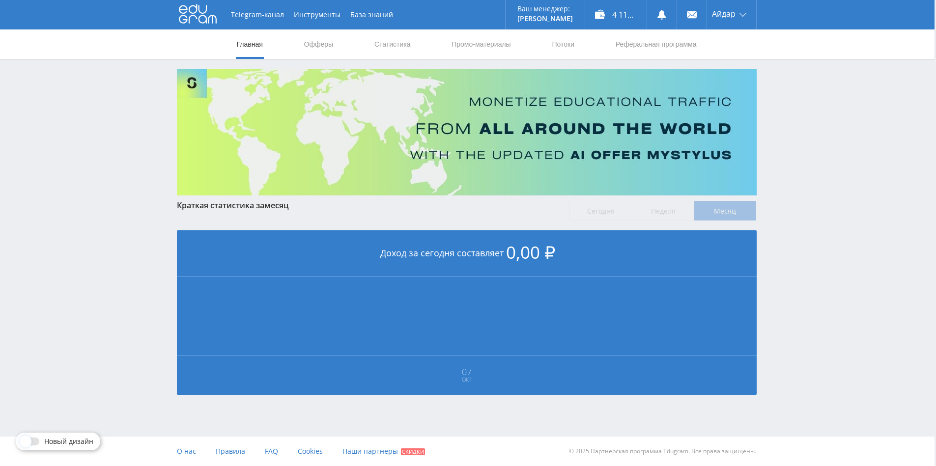
drag, startPoint x: 804, startPoint y: 246, endPoint x: 812, endPoint y: 284, distance: 39.5
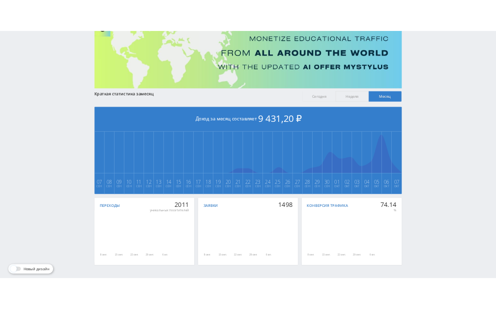
scroll to position [110, 0]
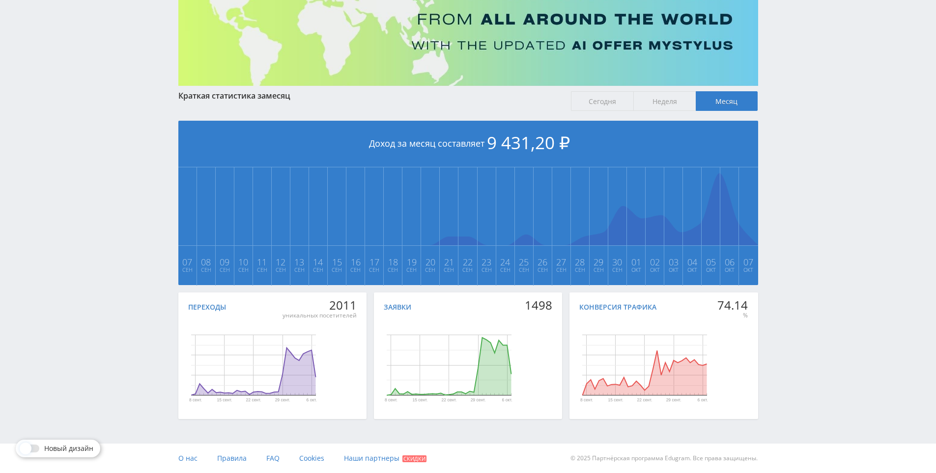
drag, startPoint x: 809, startPoint y: 301, endPoint x: 808, endPoint y: 325, distance: 24.6
click at [805, 276] on div "Telegram-канал Инструменты База знаний Ваш менеджер: [PERSON_NAME] Online @edug…" at bounding box center [468, 181] width 936 height 583
click at [805, 270] on div "Telegram-канал Инструменты База знаний Ваш менеджер: [PERSON_NAME] Online @edug…" at bounding box center [468, 181] width 936 height 583
click at [805, 231] on div "Telegram-канал Инструменты База знаний Ваш менеджер: [PERSON_NAME] Online @edug…" at bounding box center [468, 181] width 936 height 583
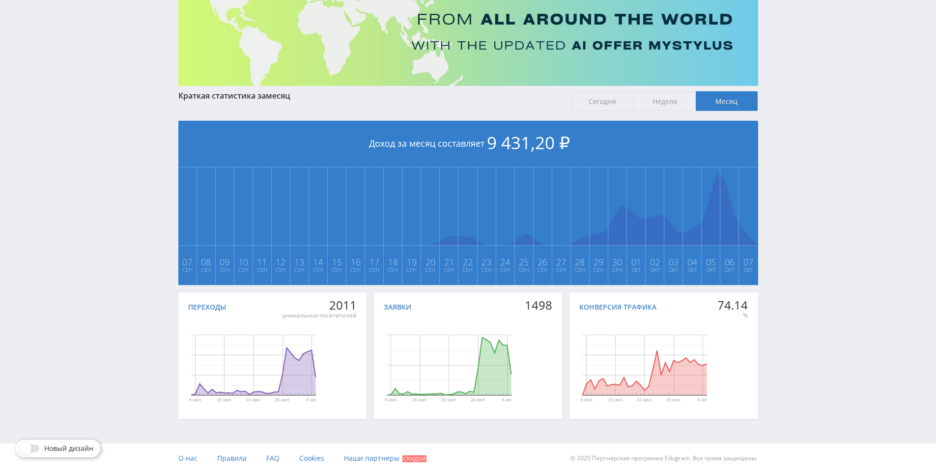
click at [800, 194] on div "Telegram-канал Инструменты База знаний Ваш менеджер: [PERSON_NAME] Online @edug…" at bounding box center [468, 181] width 936 height 583
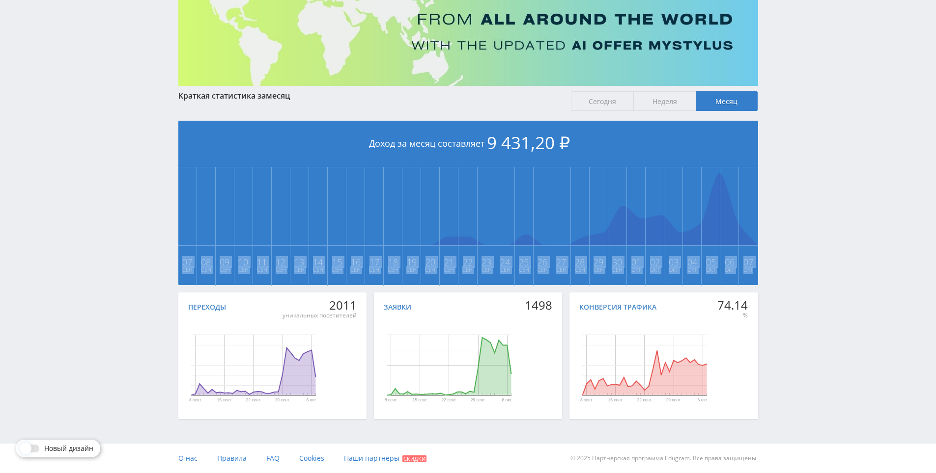
click at [800, 194] on div "Telegram-канал Инструменты База знаний Ваш менеджер: [PERSON_NAME] Online @edug…" at bounding box center [468, 181] width 936 height 583
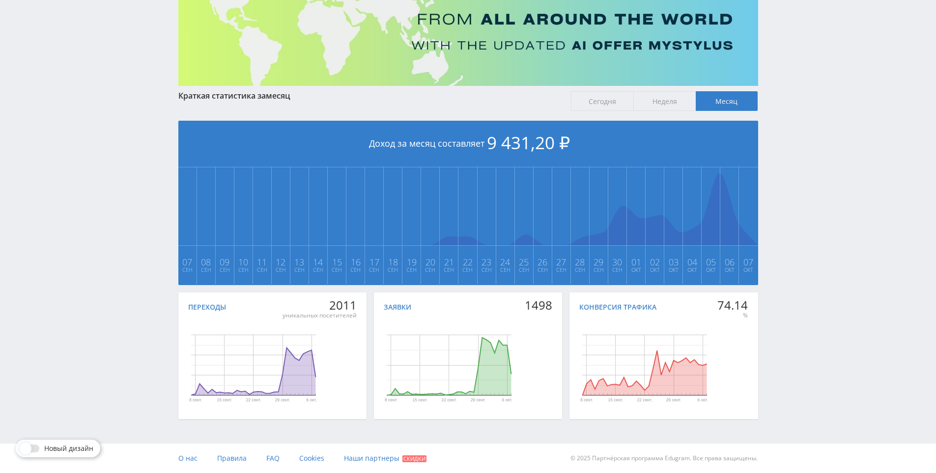
click at [794, 184] on div "Telegram-канал Инструменты База знаний Ваш менеджер: [PERSON_NAME] Online @edug…" at bounding box center [468, 181] width 936 height 583
